Goal: Task Accomplishment & Management: Manage account settings

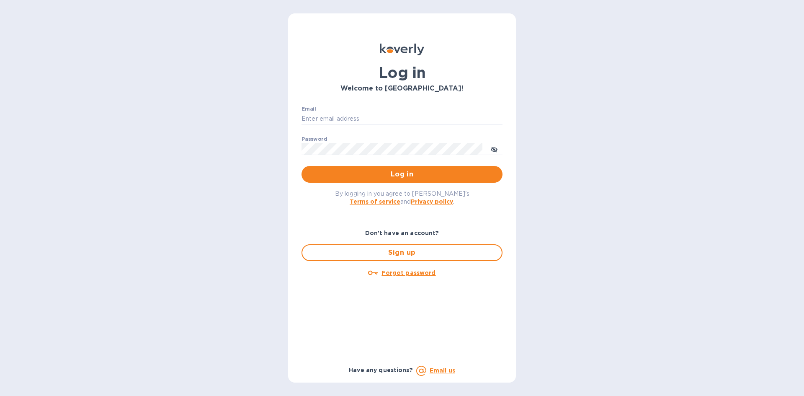
type input "[EMAIL_ADDRESS][DOMAIN_NAME]"
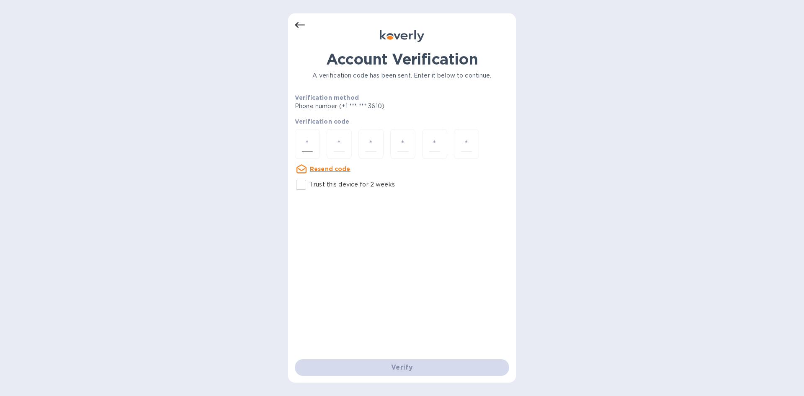
click at [313, 147] on div at bounding box center [307, 144] width 25 height 30
paste input "3"
type input "3"
type input "5"
type input "7"
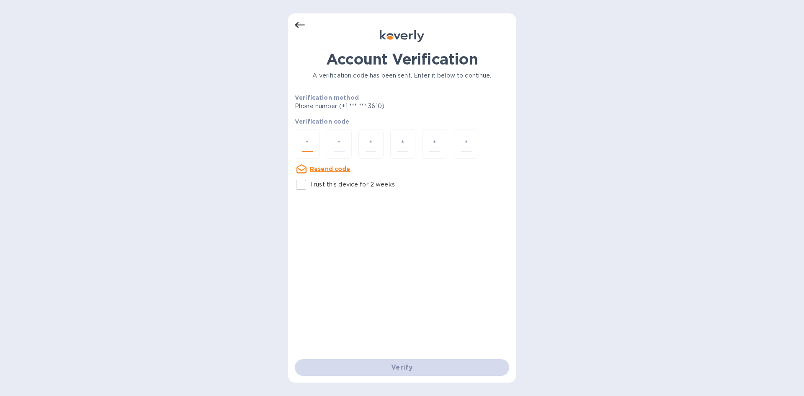
type input "2"
type input "3"
type input "2"
